Goal: Information Seeking & Learning: Learn about a topic

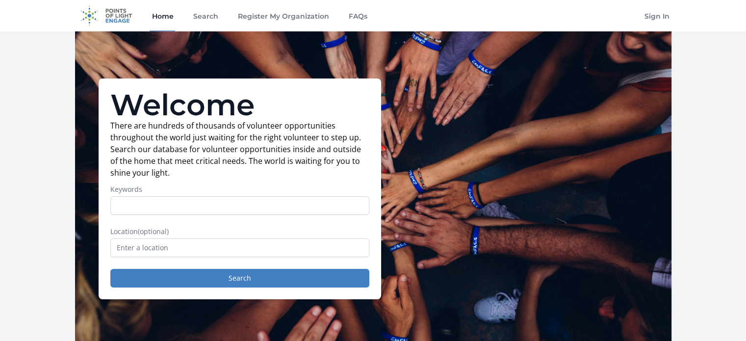
click at [302, 204] on input "Keywords" at bounding box center [239, 205] width 259 height 19
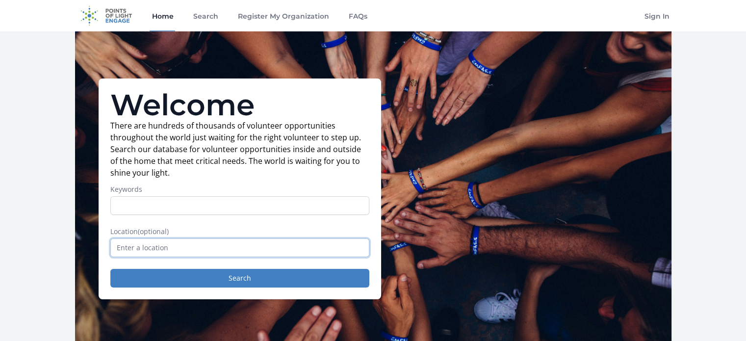
click at [310, 252] on input "text" at bounding box center [239, 247] width 259 height 19
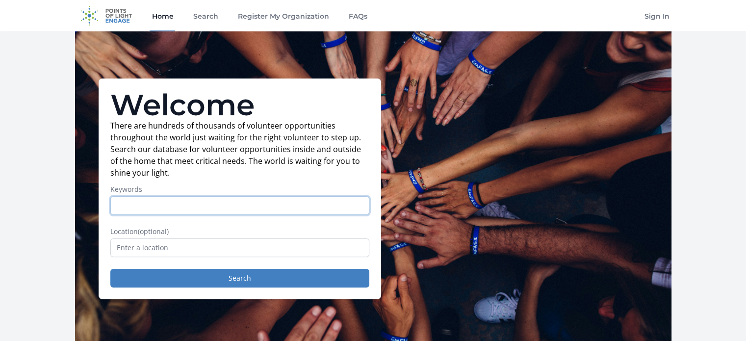
click at [252, 201] on input "Keywords" at bounding box center [239, 205] width 259 height 19
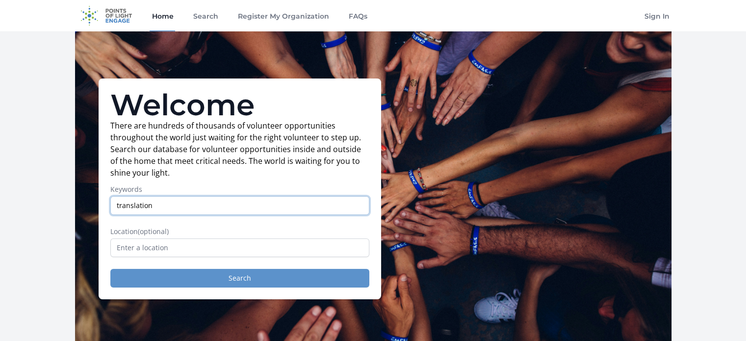
type input "translation"
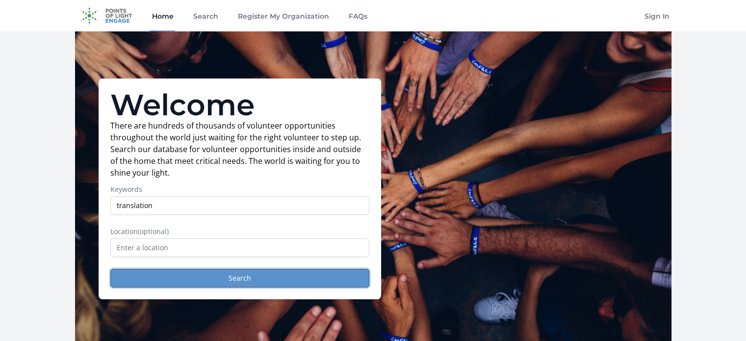
click at [205, 284] on button "Search" at bounding box center [239, 278] width 259 height 19
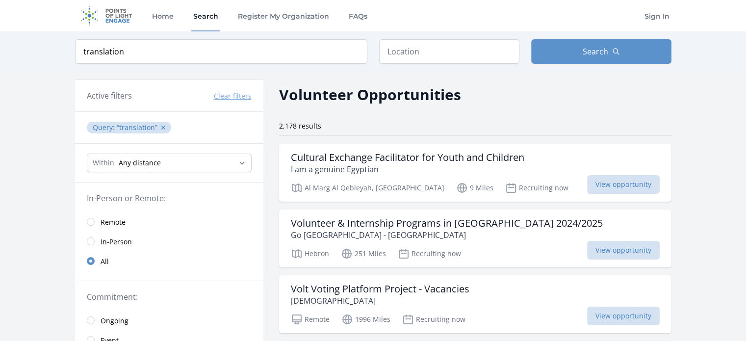
click at [123, 221] on span "Remote" at bounding box center [113, 222] width 25 height 10
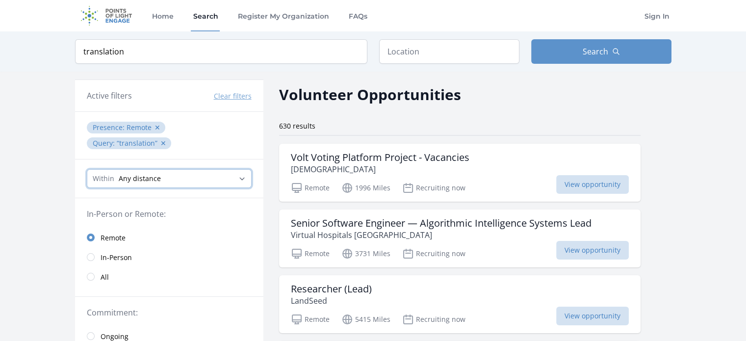
click at [176, 169] on select "Any distance , 5 Miles , 20 Miles , 50 Miles , 100 Miles" at bounding box center [169, 178] width 165 height 19
click at [236, 62] on input "translation" at bounding box center [221, 51] width 292 height 25
drag, startPoint x: 221, startPoint y: 57, endPoint x: 65, endPoint y: 61, distance: 155.5
click at [65, 61] on div "Keyword translation Location Search" at bounding box center [373, 51] width 628 height 40
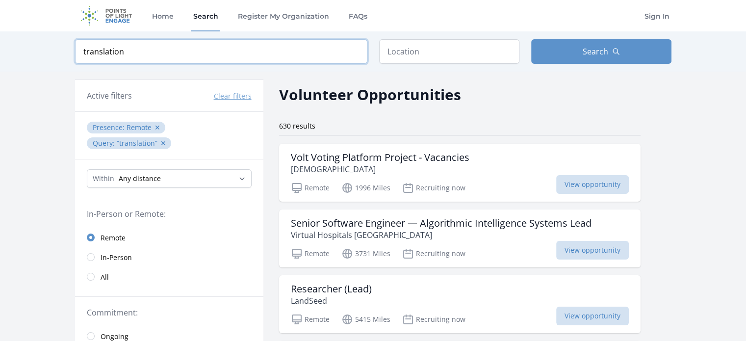
type input "t"
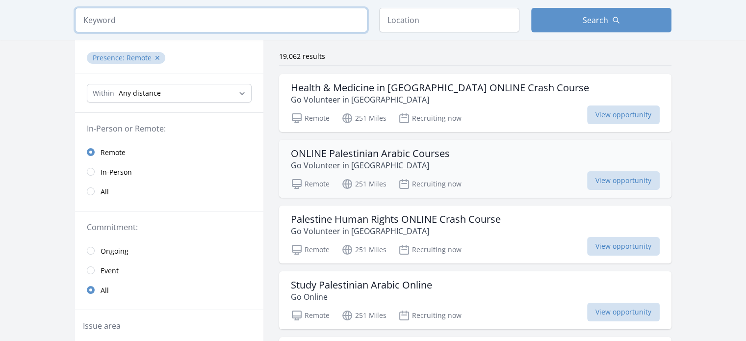
scroll to position [71, 0]
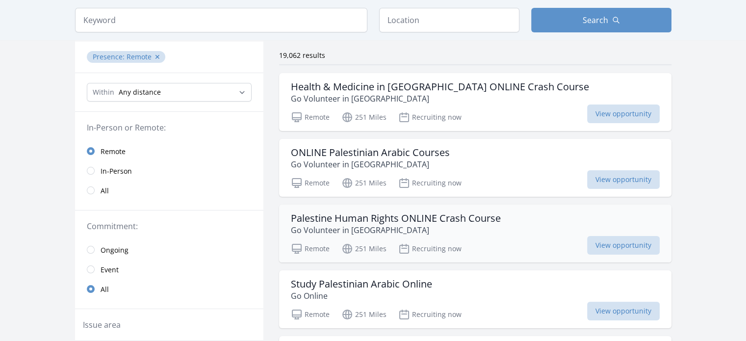
click at [500, 235] on div "Palestine Human Rights ONLINE Crash Course Go Volunteer in Palestine Remote 251…" at bounding box center [475, 233] width 392 height 58
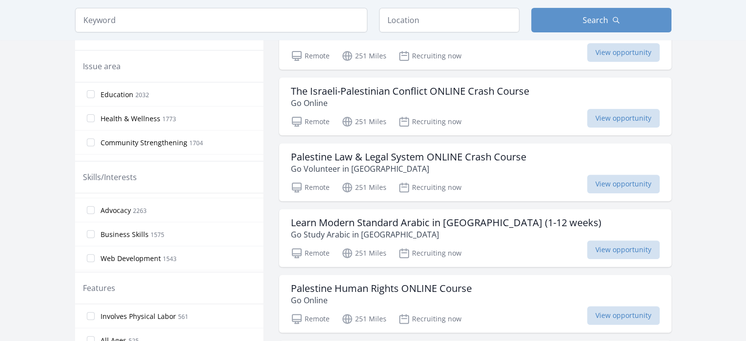
scroll to position [331, 0]
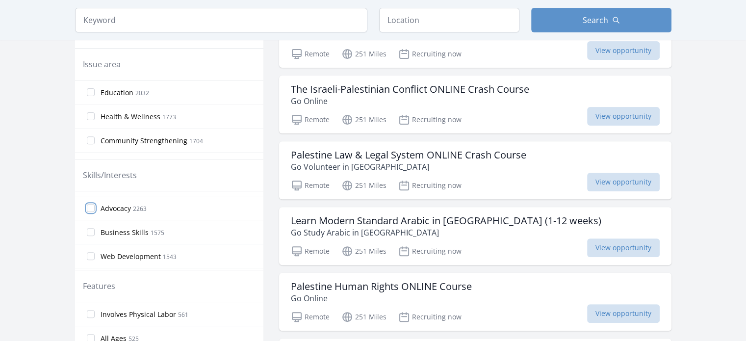
click at [90, 206] on input "Advocacy 2263" at bounding box center [91, 208] width 8 height 8
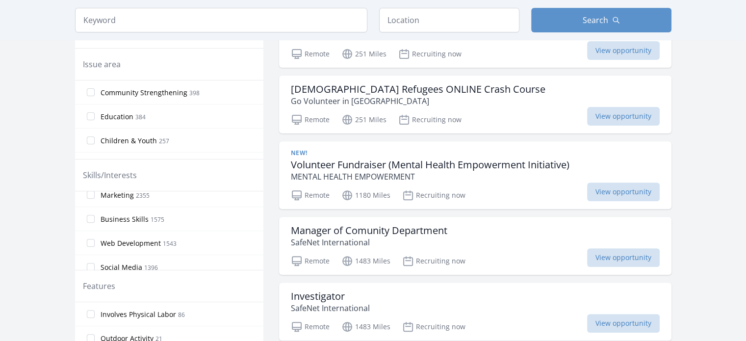
scroll to position [96, 0]
click at [92, 225] on input "Social Media 1396" at bounding box center [91, 228] width 8 height 8
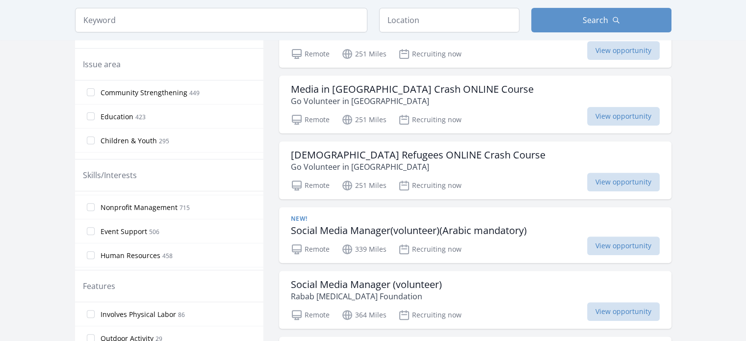
scroll to position [244, 0]
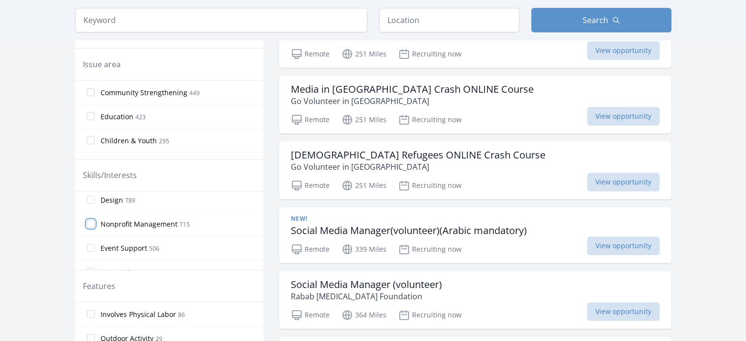
click at [90, 220] on input "Nonprofit Management 715" at bounding box center [91, 224] width 8 height 8
click at [92, 265] on input "Caregiving 248" at bounding box center [91, 269] width 8 height 8
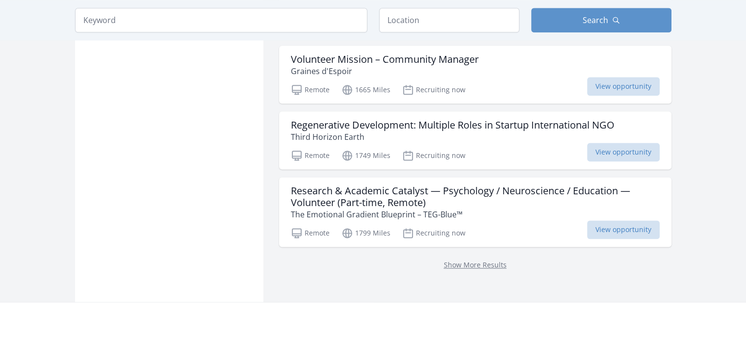
scroll to position [1261, 0]
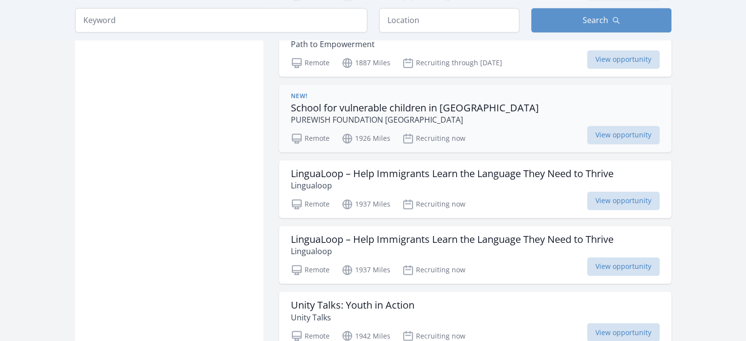
scroll to position [1547, 0]
click at [507, 196] on div "Remote 1937 Miles Recruiting now View opportunity" at bounding box center [475, 203] width 369 height 15
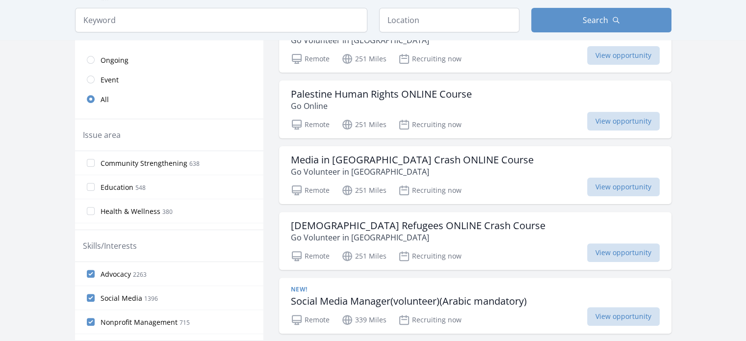
scroll to position [0, 0]
